Goal: Navigation & Orientation: Find specific page/section

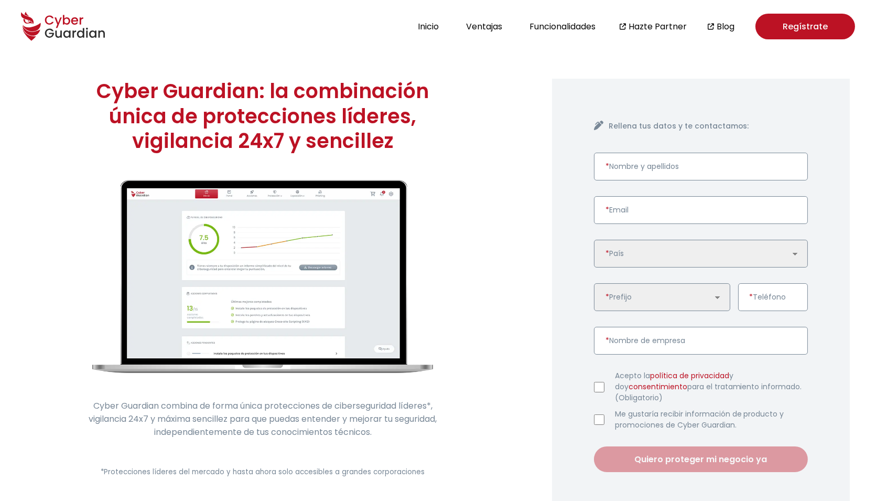
click at [776, 24] on link "Regístrate" at bounding box center [806, 27] width 100 height 26
click at [509, 299] on div "Cyber Guardian: la combinación única de protecciones líderes, vigilancia 24x7 y…" at bounding box center [263, 296] width 524 height 488
click at [718, 0] on header "Inicio Ventajas Funcionalidades Hazte Partner Blog Regístrate" at bounding box center [438, 26] width 876 height 52
click at [705, 50] on header "Inicio Ventajas Funcionalidades Hazte Partner Blog Regístrate" at bounding box center [438, 26] width 876 height 52
click at [720, 39] on header "Inicio Ventajas Funcionalidades Hazte Partner Blog Regístrate" at bounding box center [438, 26] width 876 height 52
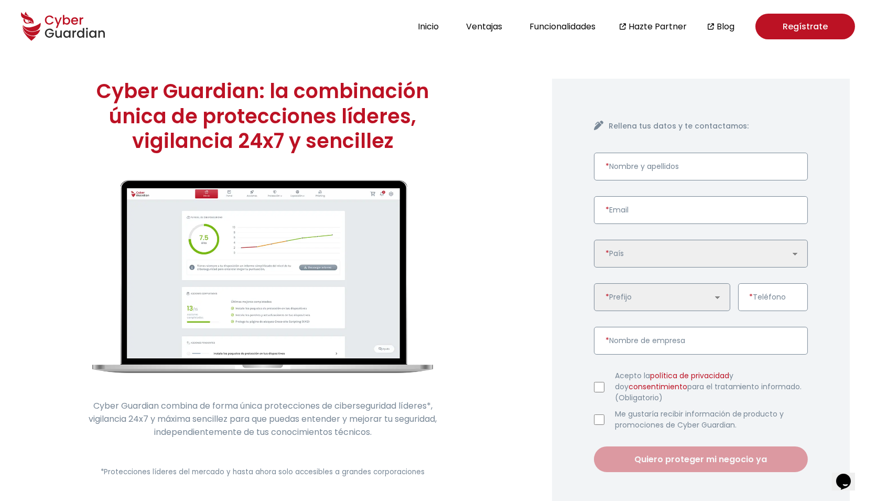
drag, startPoint x: 746, startPoint y: 26, endPoint x: 695, endPoint y: 26, distance: 50.9
click at [695, 26] on div "Inicio Ventajas Funcionalidades Hazte Partner Blog Regístrate" at bounding box center [635, 27] width 441 height 26
click at [706, 67] on section "Cyber Guardian: la combinación única de protecciones líderes, vigilancia 24x7 y…" at bounding box center [438, 296] width 876 height 488
click at [553, 359] on div "Rellena tus datos y te contactamos: * Nombre y apellidos * Email 🇩🇪 [GEOGRAPHIC…" at bounding box center [701, 296] width 298 height 435
click at [615, 100] on div "Rellena tus datos y te contactamos: * Nombre y apellidos * Email 🇩🇪 [GEOGRAPHIC…" at bounding box center [701, 296] width 298 height 435
